Goal: Transaction & Acquisition: Purchase product/service

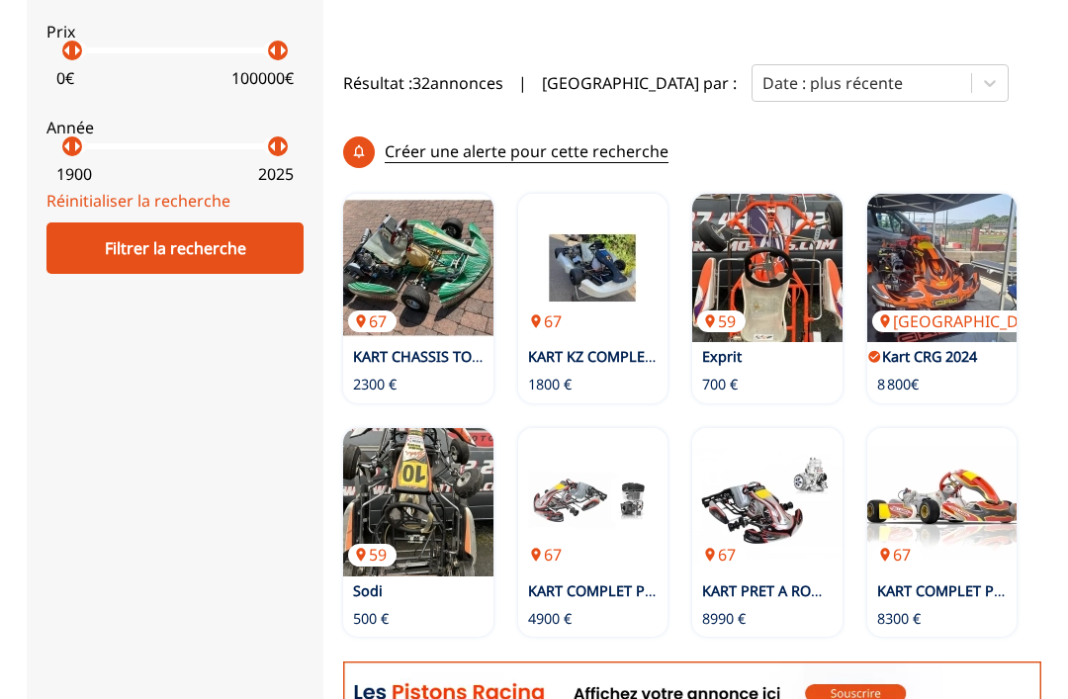
scroll to position [697, 0]
click at [617, 256] on img at bounding box center [593, 268] width 150 height 148
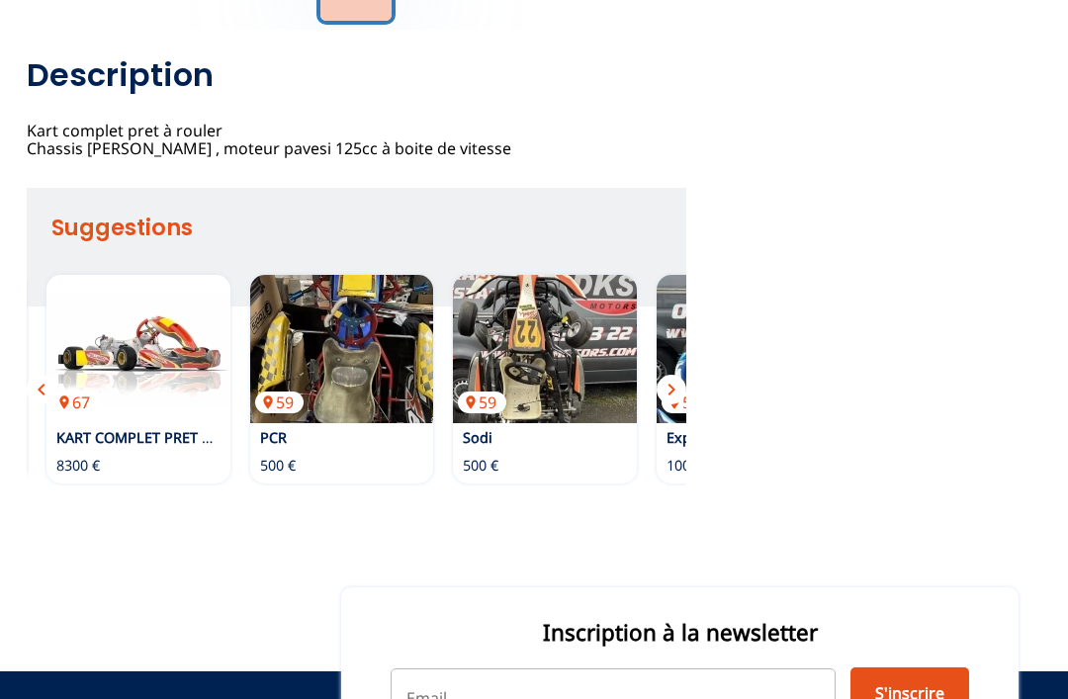
scroll to position [584, 0]
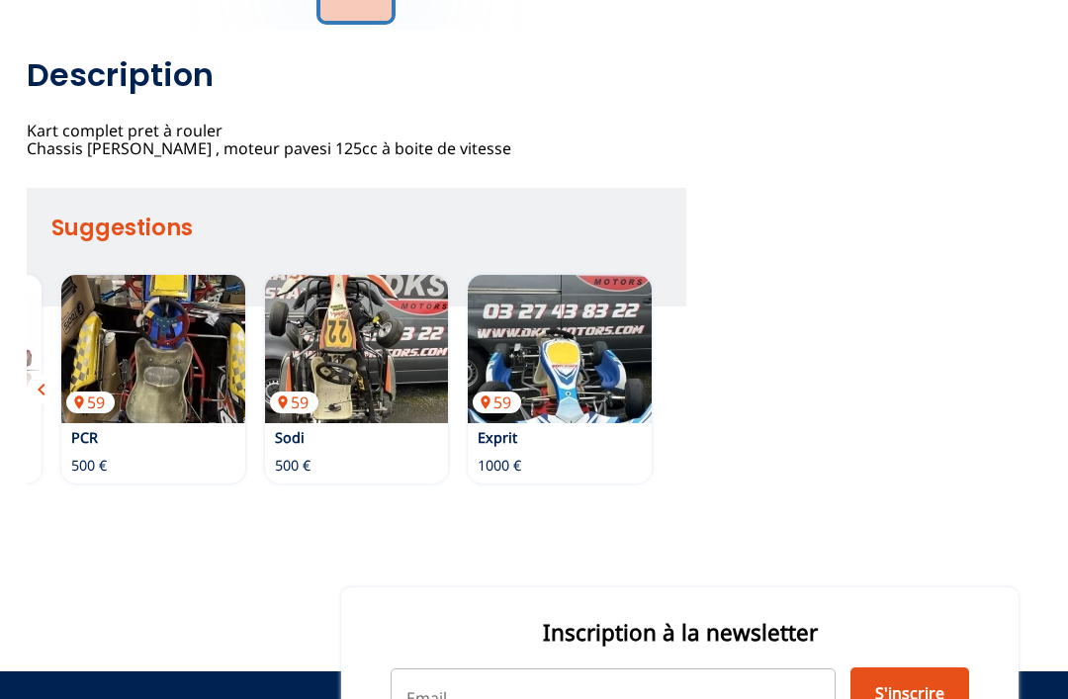
click at [569, 385] on img at bounding box center [560, 349] width 184 height 148
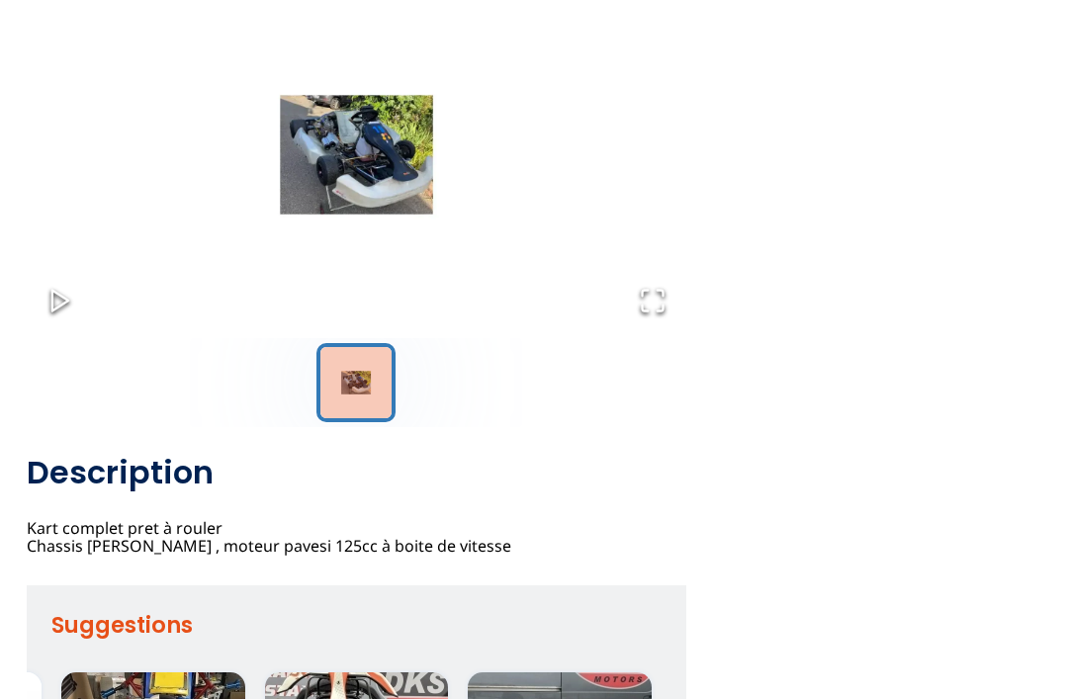
scroll to position [0, 0]
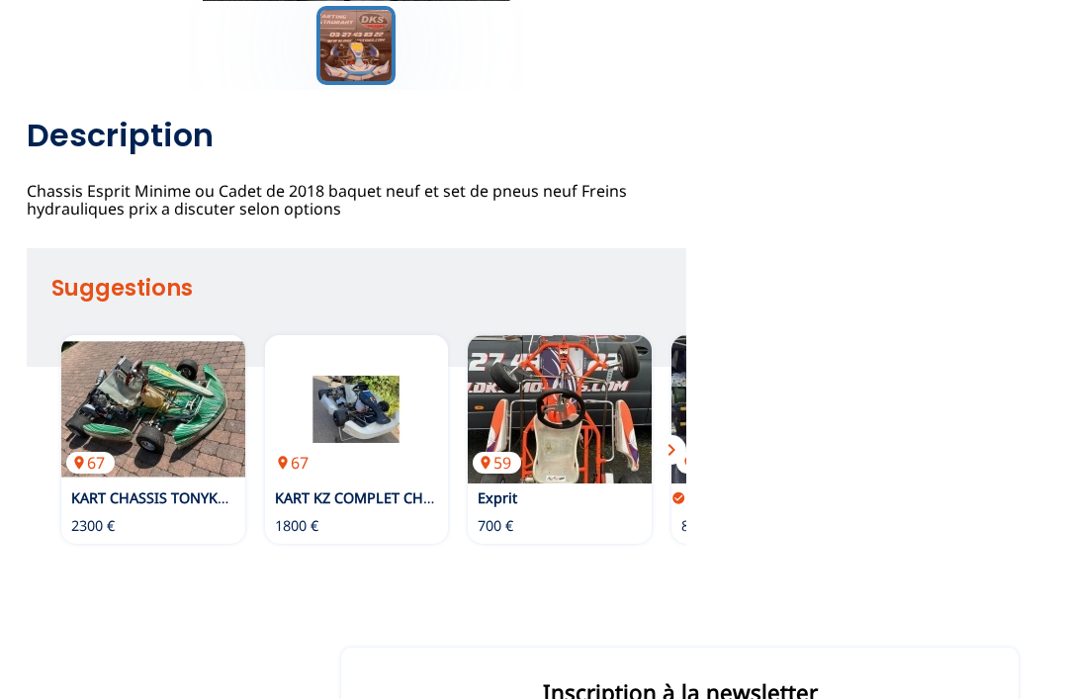
scroll to position [525, 0]
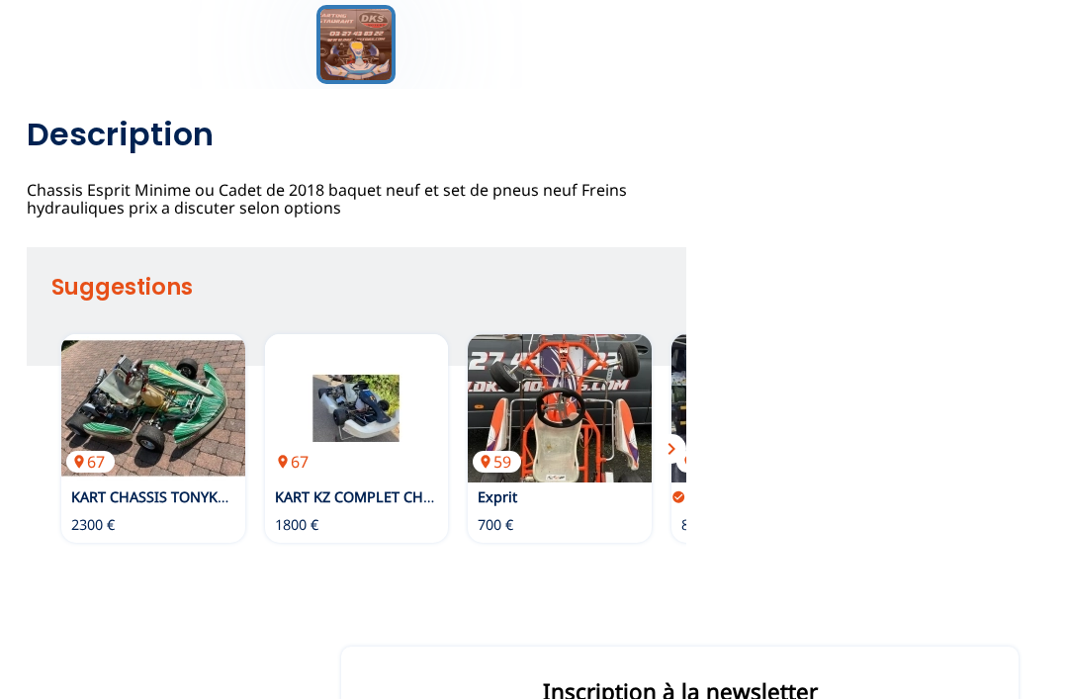
click at [175, 420] on img at bounding box center [153, 408] width 184 height 148
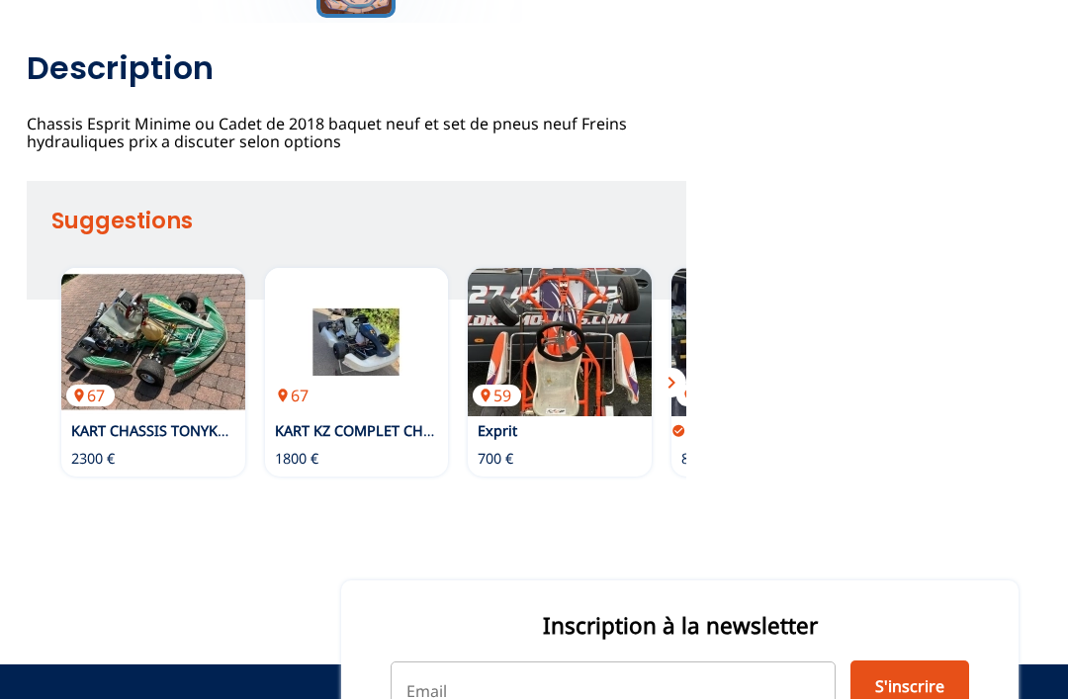
scroll to position [612, 0]
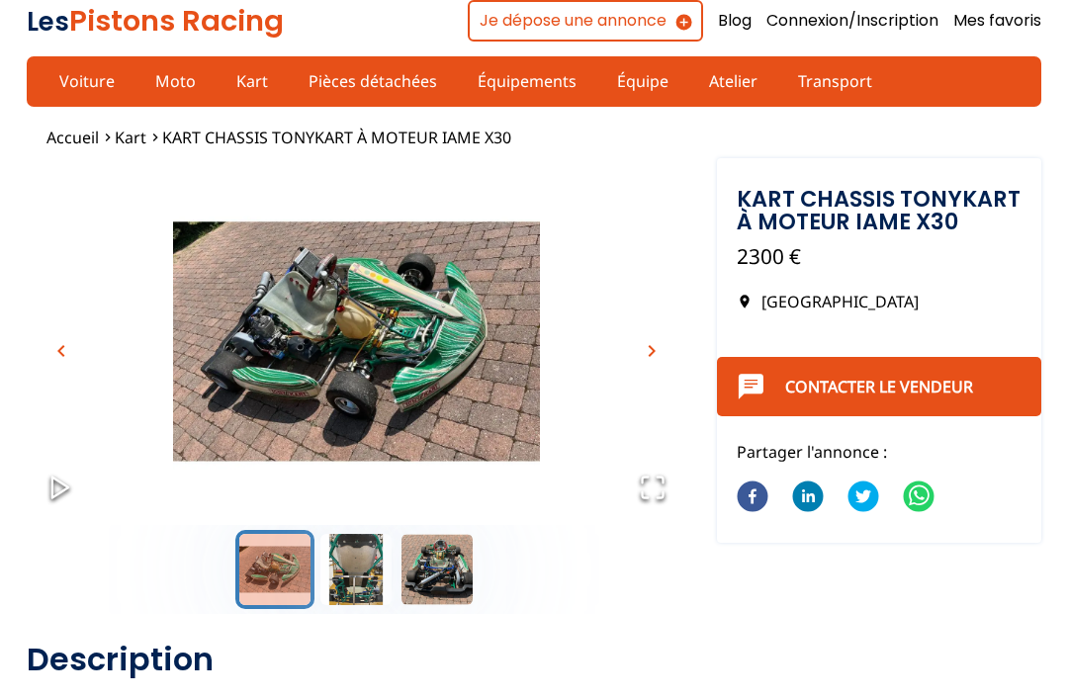
click at [655, 346] on span "chevron_right" at bounding box center [652, 351] width 24 height 24
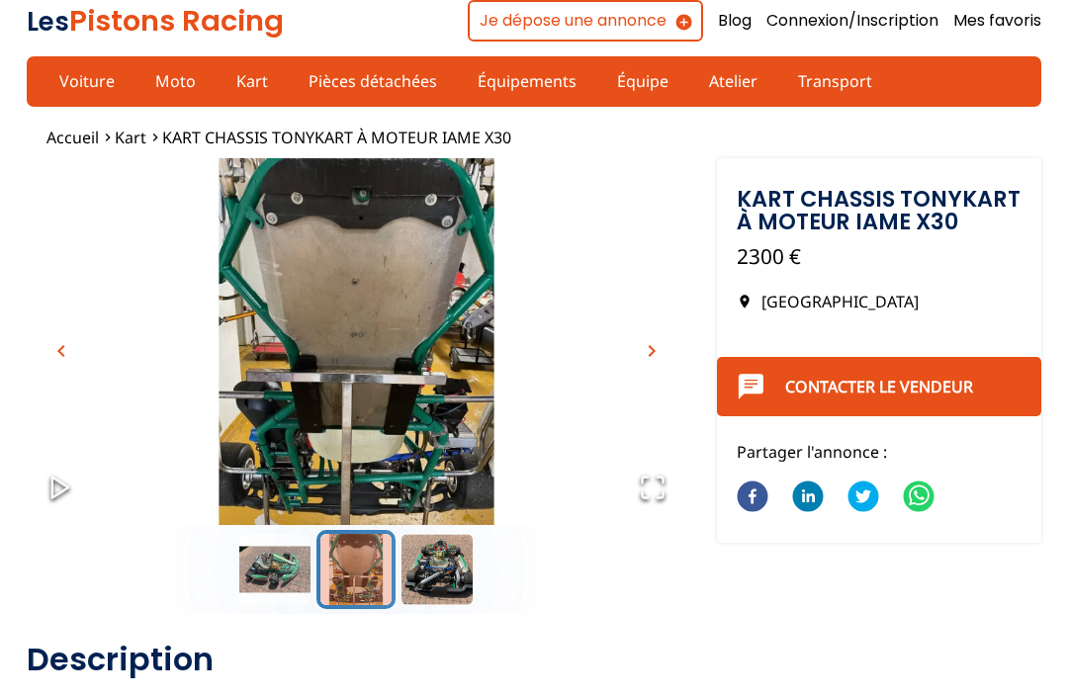
click at [678, 338] on img "Go to Slide 2" at bounding box center [356, 341] width 659 height 366
click at [650, 348] on span "chevron_right" at bounding box center [652, 351] width 24 height 24
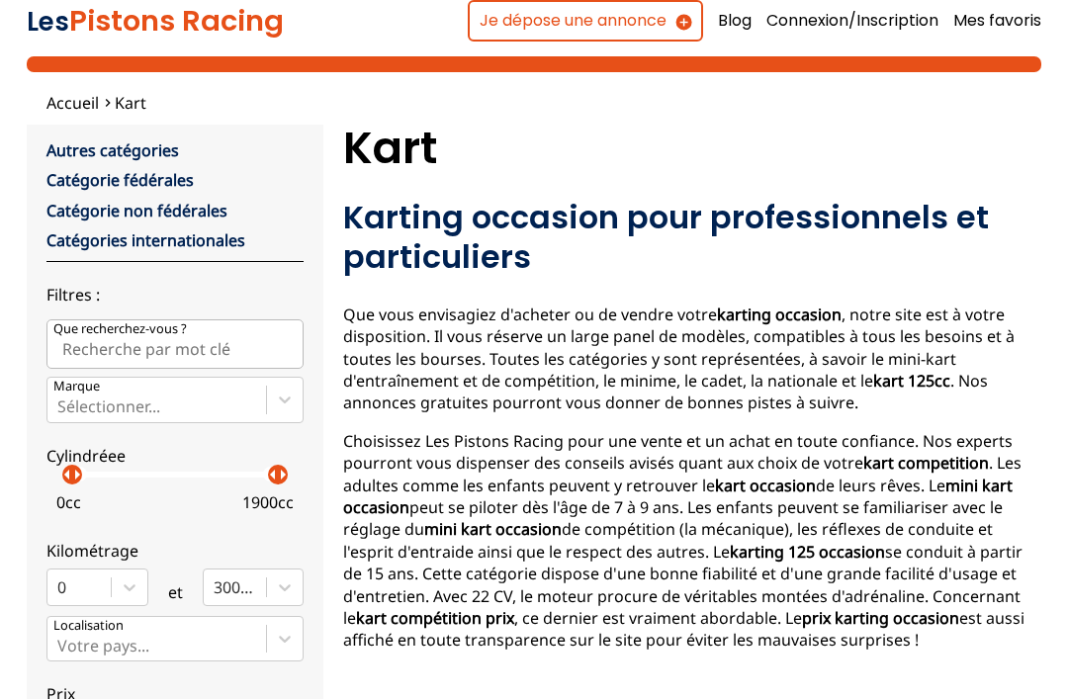
scroll to position [760, 0]
